Goal: Use online tool/utility

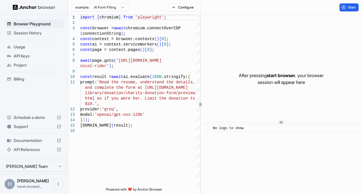
click at [125, 6] on html "Browser Playground Session History Usage API Keys Project Billing Schedule a de…" at bounding box center [181, 97] width 362 height 194
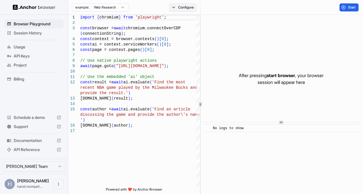
click at [178, 10] on button "Configure" at bounding box center [183, 7] width 28 height 8
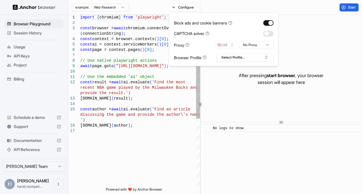
click at [123, 150] on div "import { chromium } from 'playwright' ; const browser = await chromium.connectO…" at bounding box center [140, 158] width 120 height 286
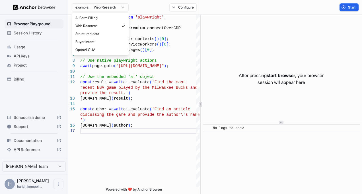
click at [124, 5] on html "Browser Playground Session History Usage API Keys Project Billing Schedule a de…" at bounding box center [181, 97] width 362 height 194
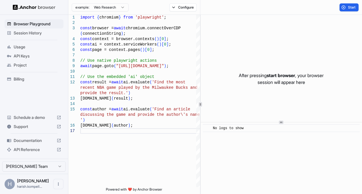
click at [46, 25] on html "Browser Playground Session History Usage API Keys Project Billing Schedule a de…" at bounding box center [181, 97] width 362 height 194
click at [46, 25] on span "Browser Playground" at bounding box center [38, 24] width 48 height 6
click at [52, 22] on span "Browser Playground" at bounding box center [38, 24] width 48 height 6
click at [118, 63] on div "import { chromium } from 'playwright' ; const browser = await chromium.connectO…" at bounding box center [140, 158] width 120 height 286
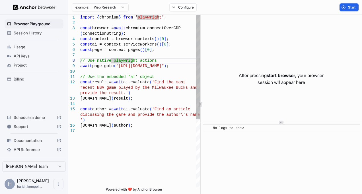
click at [127, 118] on div "import { chromium } from 'playwright' ; const browser = await chromium.connectO…" at bounding box center [140, 158] width 120 height 286
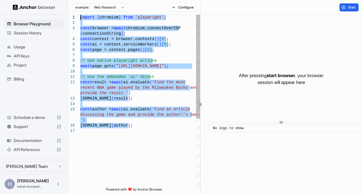
drag, startPoint x: 118, startPoint y: 120, endPoint x: 51, endPoint y: 13, distance: 127.1
click at [80, 15] on div "import { chromium } from 'playwright' ; const browser = await chromium.connectO…" at bounding box center [140, 158] width 120 height 286
type textarea "**********"
click at [167, 72] on div "import { chromium } from 'playwright' ; const browser = await chromium.connectO…" at bounding box center [140, 158] width 120 height 286
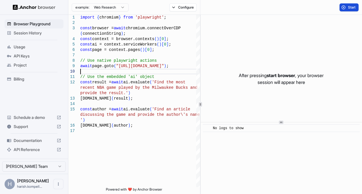
click at [351, 9] on span "Start" at bounding box center [352, 7] width 8 height 5
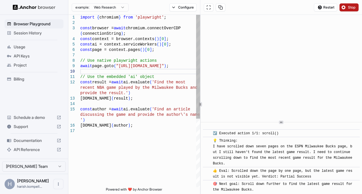
scroll to position [650, 0]
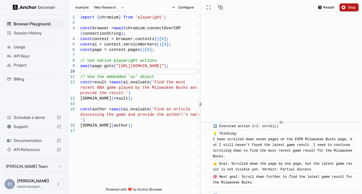
click at [352, 9] on span "Stop" at bounding box center [352, 7] width 8 height 5
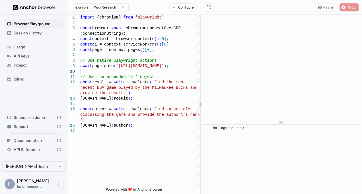
scroll to position [0, 0]
